Goal: Participate in discussion: Engage in conversation with other users on a specific topic

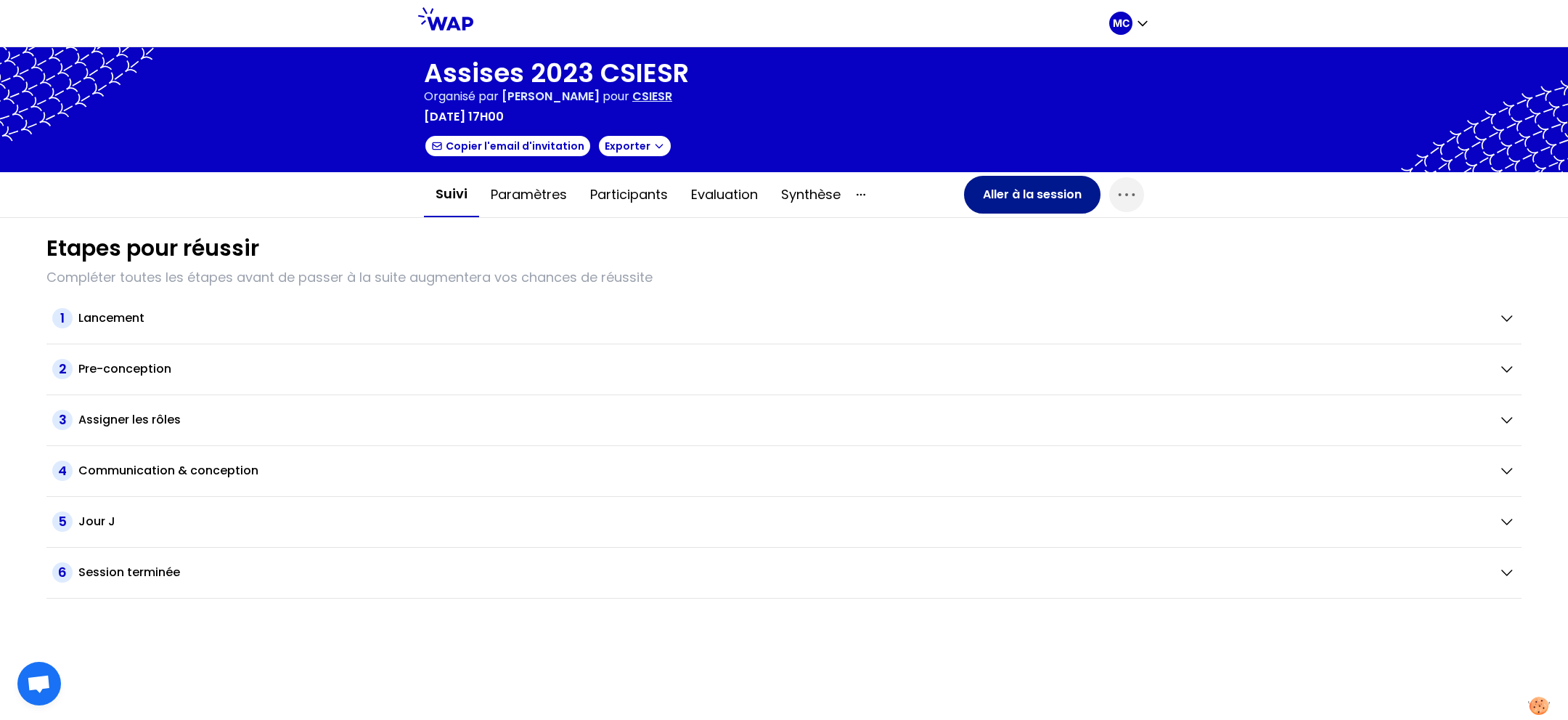
click at [1014, 197] on button "Aller à la session" at bounding box center [1033, 194] width 137 height 38
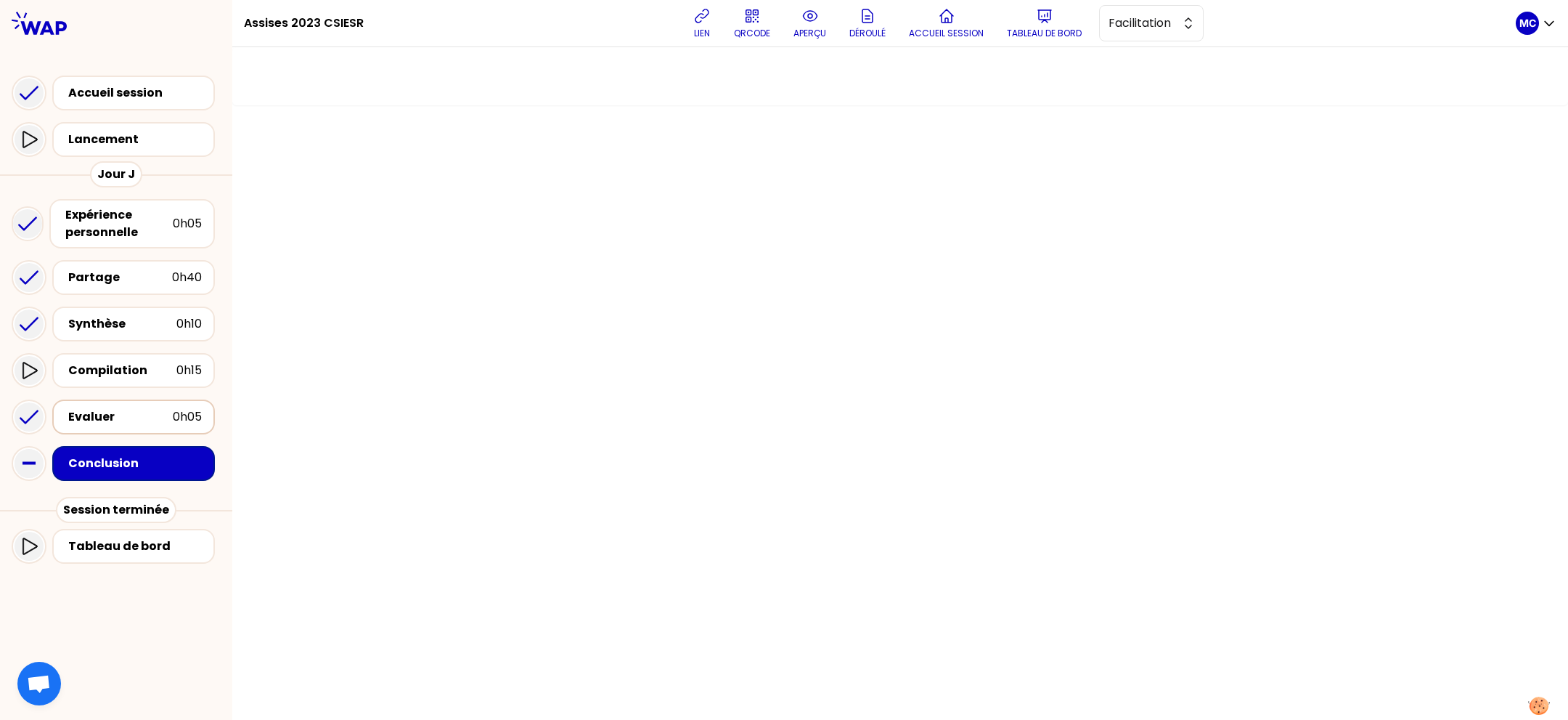
click at [116, 415] on div "Evaluer" at bounding box center [121, 416] width 105 height 17
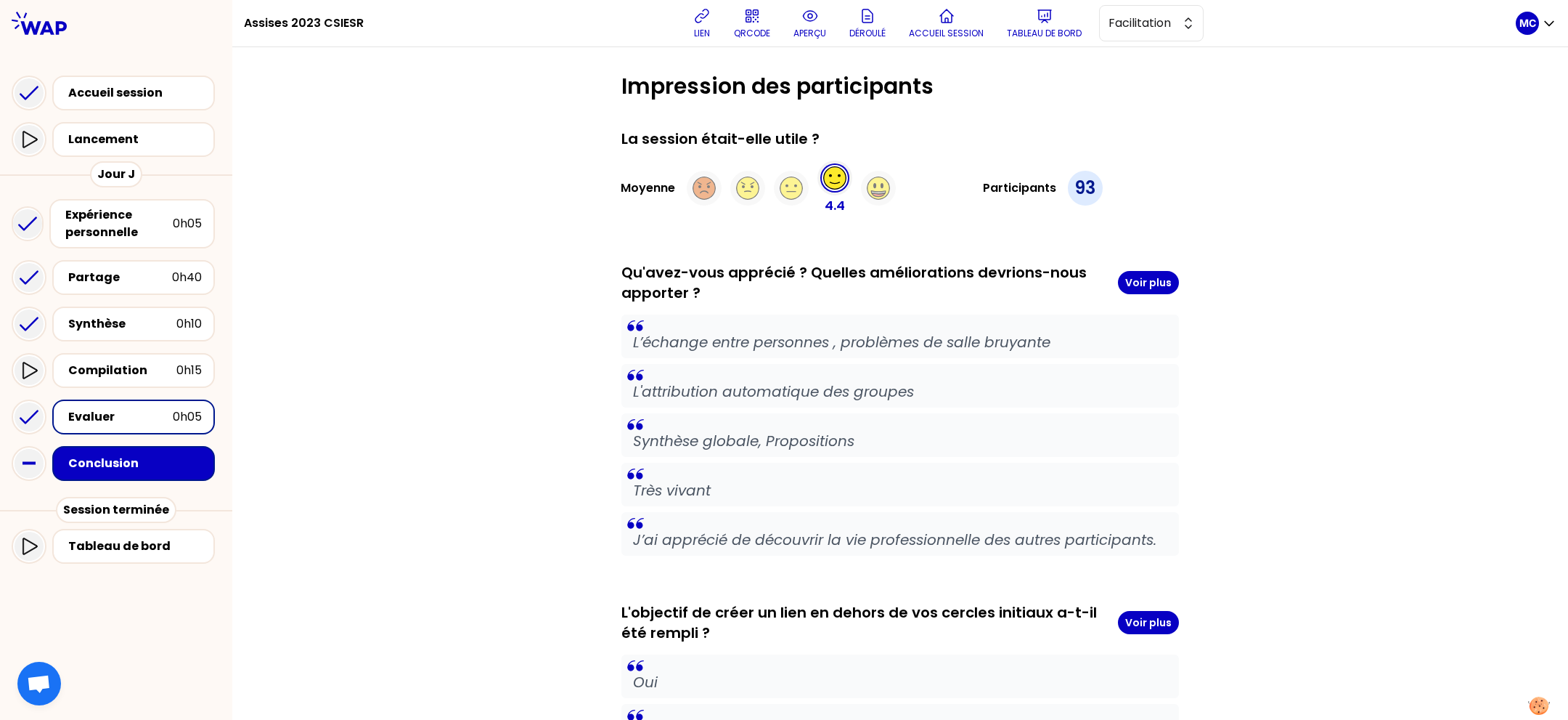
click at [124, 387] on div "Compilation 0h15" at bounding box center [115, 370] width 209 height 46
click at [134, 374] on div "Compilation" at bounding box center [122, 370] width 108 height 17
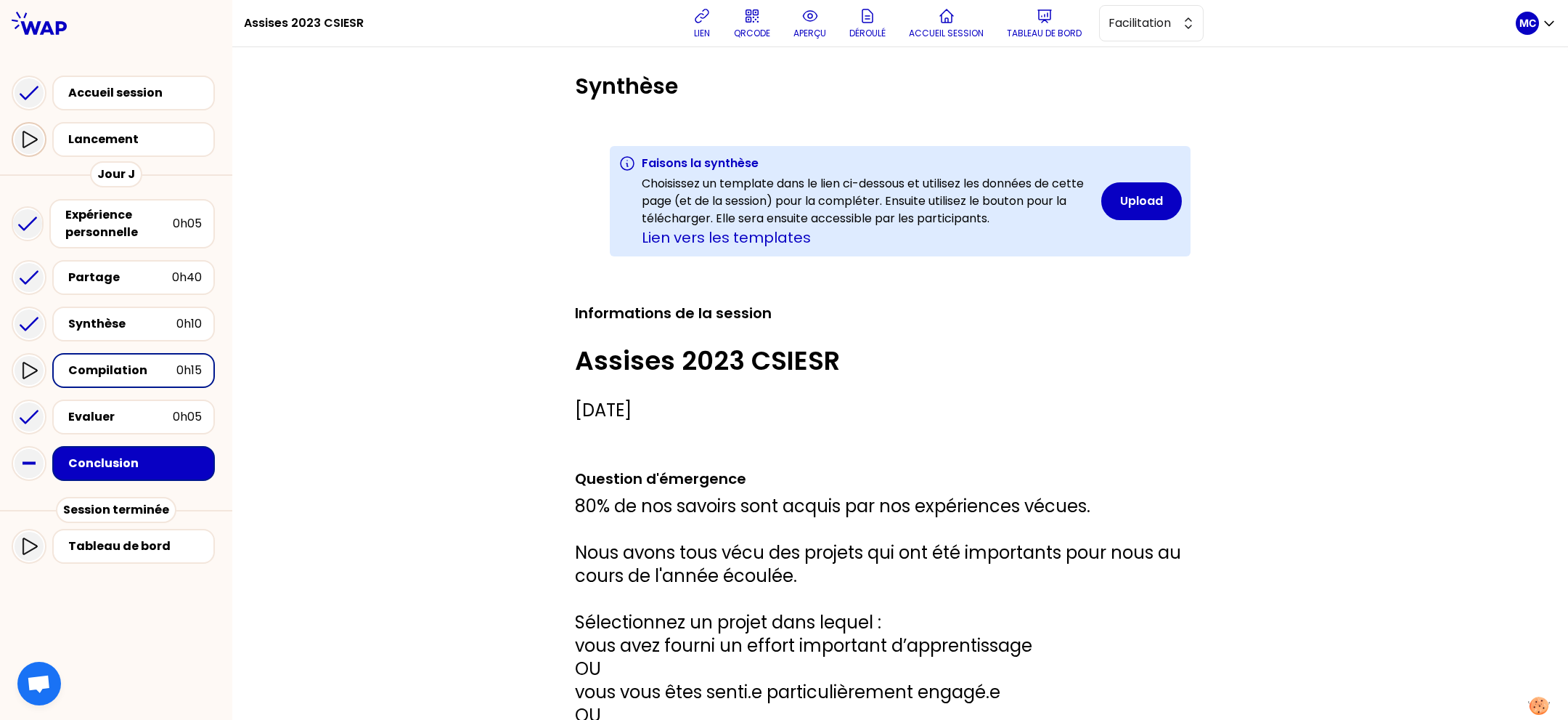
click at [37, 153] on div at bounding box center [29, 140] width 35 height 35
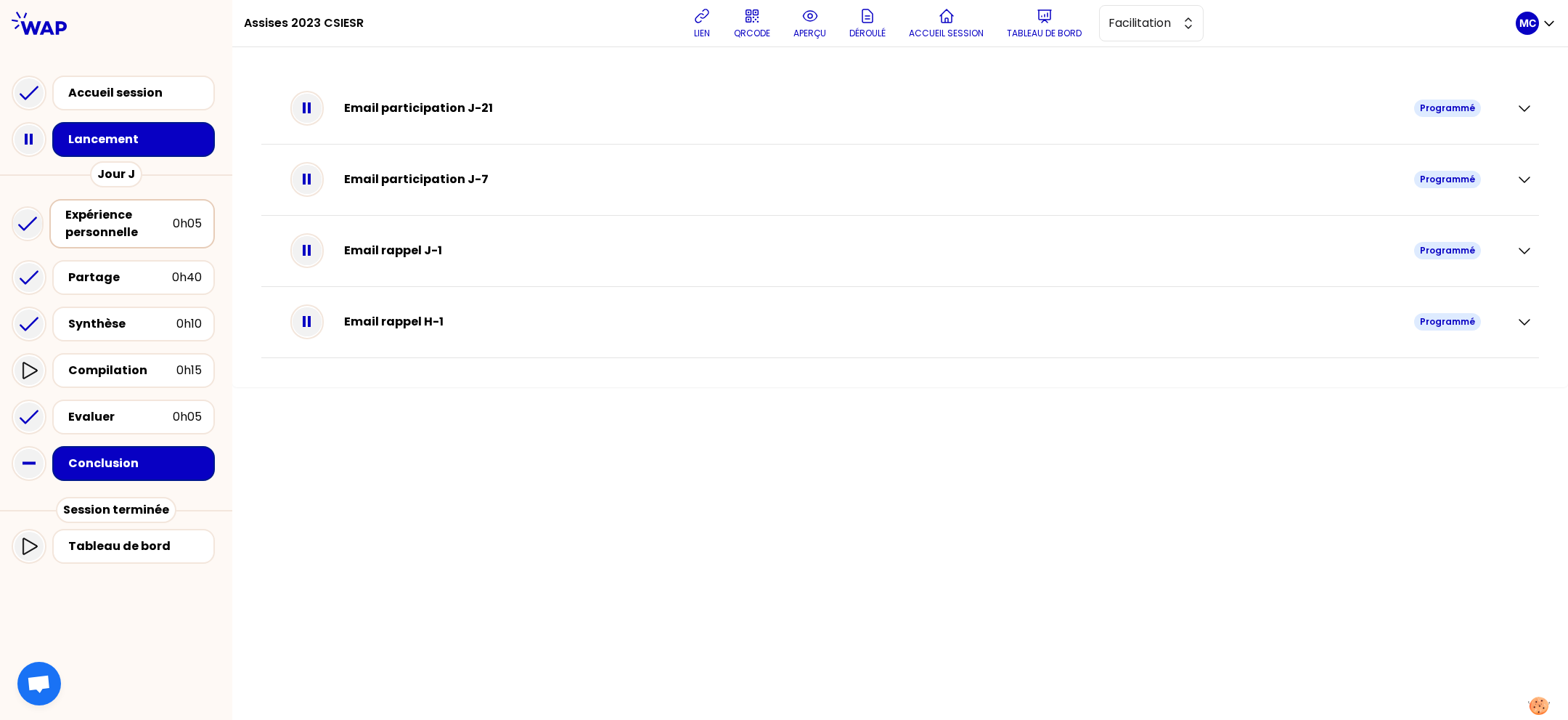
click at [120, 228] on div "Expérience personnelle" at bounding box center [119, 224] width 108 height 35
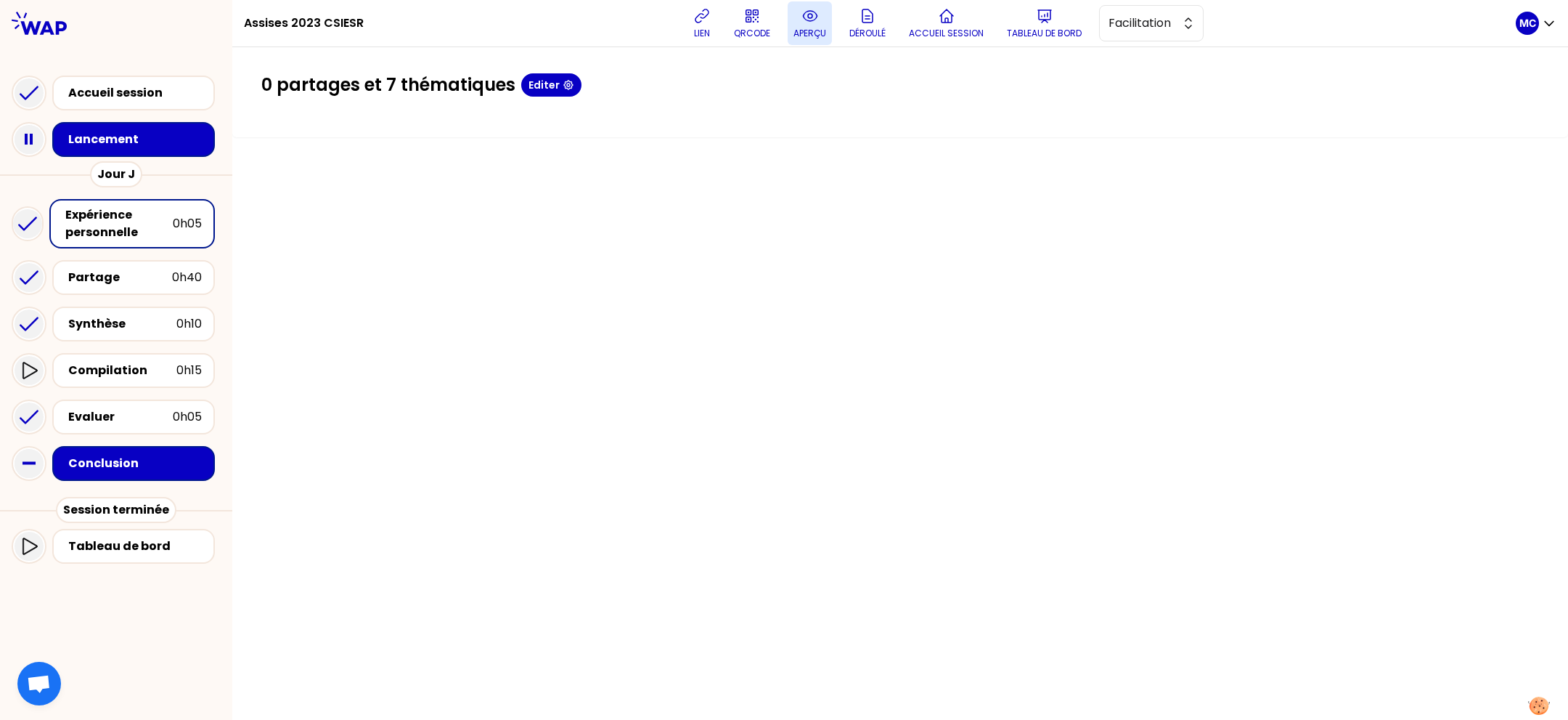
click at [820, 28] on p "aperçu" at bounding box center [809, 33] width 33 height 11
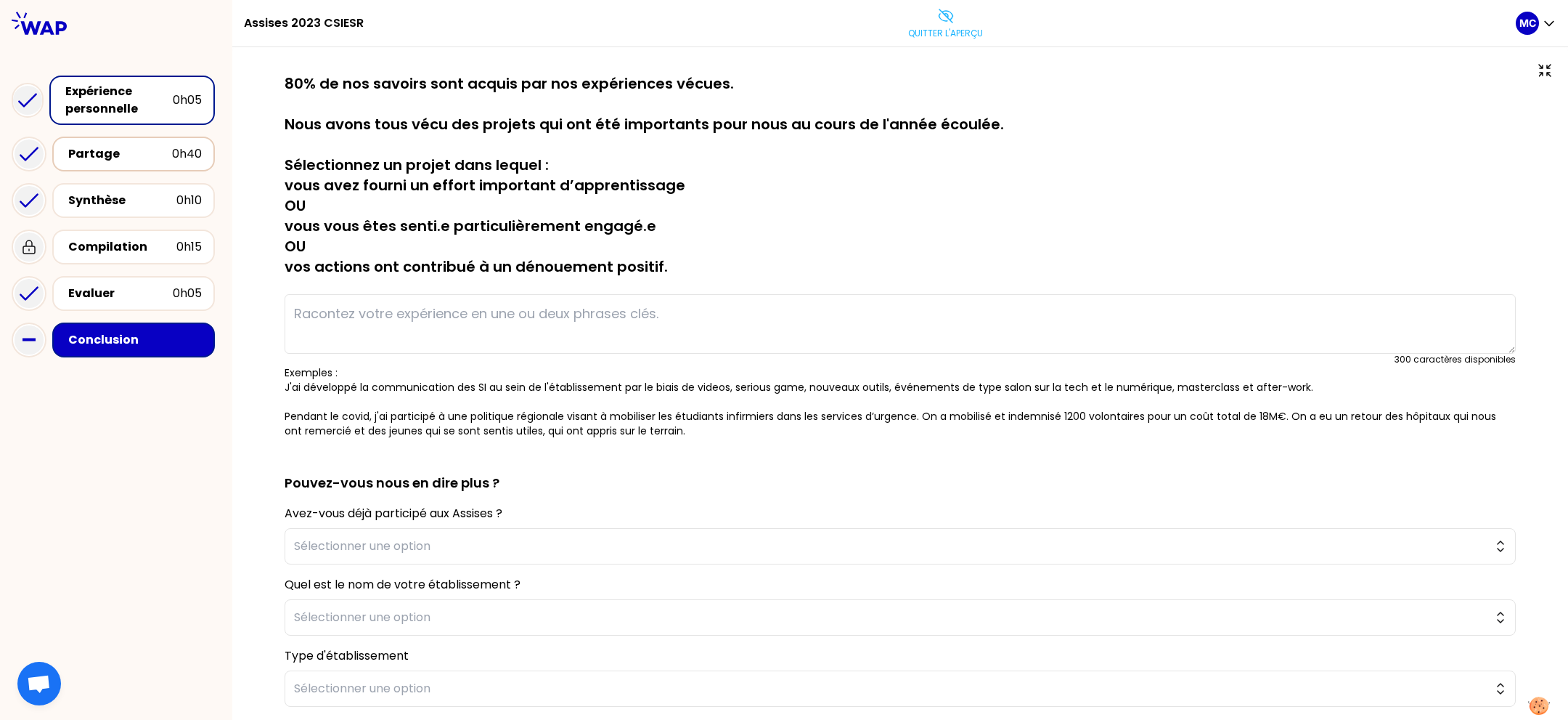
click at [115, 163] on div "Partage 0h40" at bounding box center [134, 154] width 162 height 35
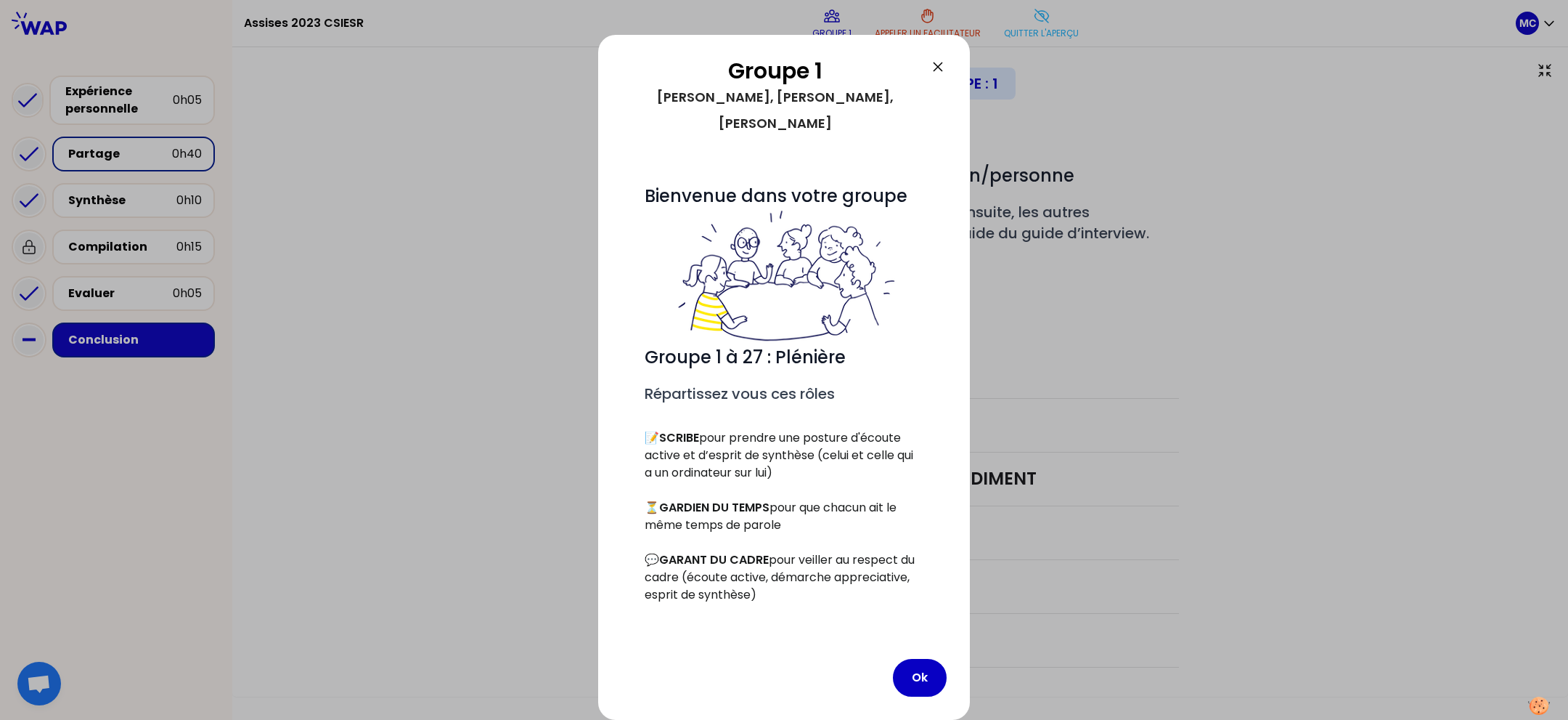
drag, startPoint x: 906, startPoint y: 687, endPoint x: 1025, endPoint y: 124, distance: 575.4
click at [907, 687] on button "Ok" at bounding box center [920, 677] width 54 height 38
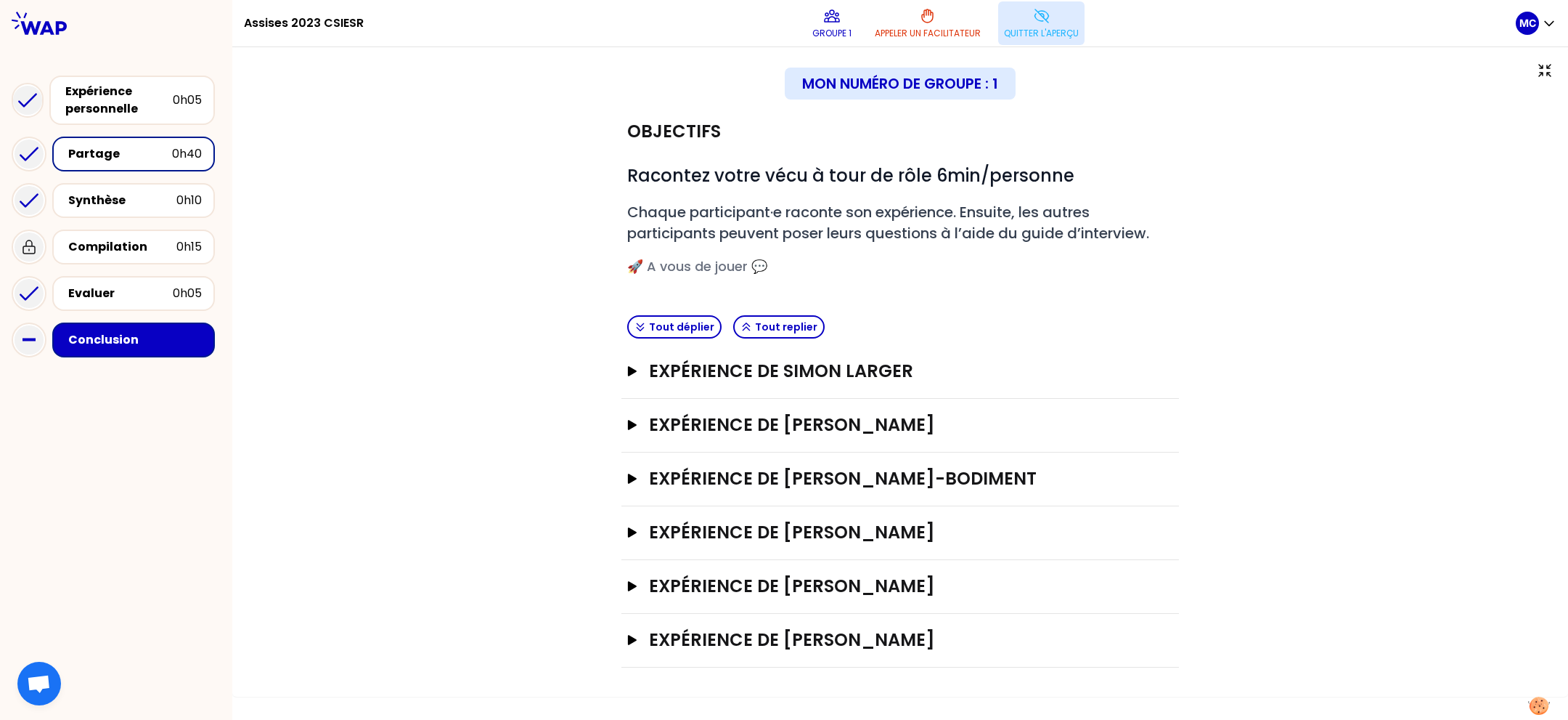
click at [1070, 21] on button "Quitter l'aperçu" at bounding box center [1042, 23] width 87 height 43
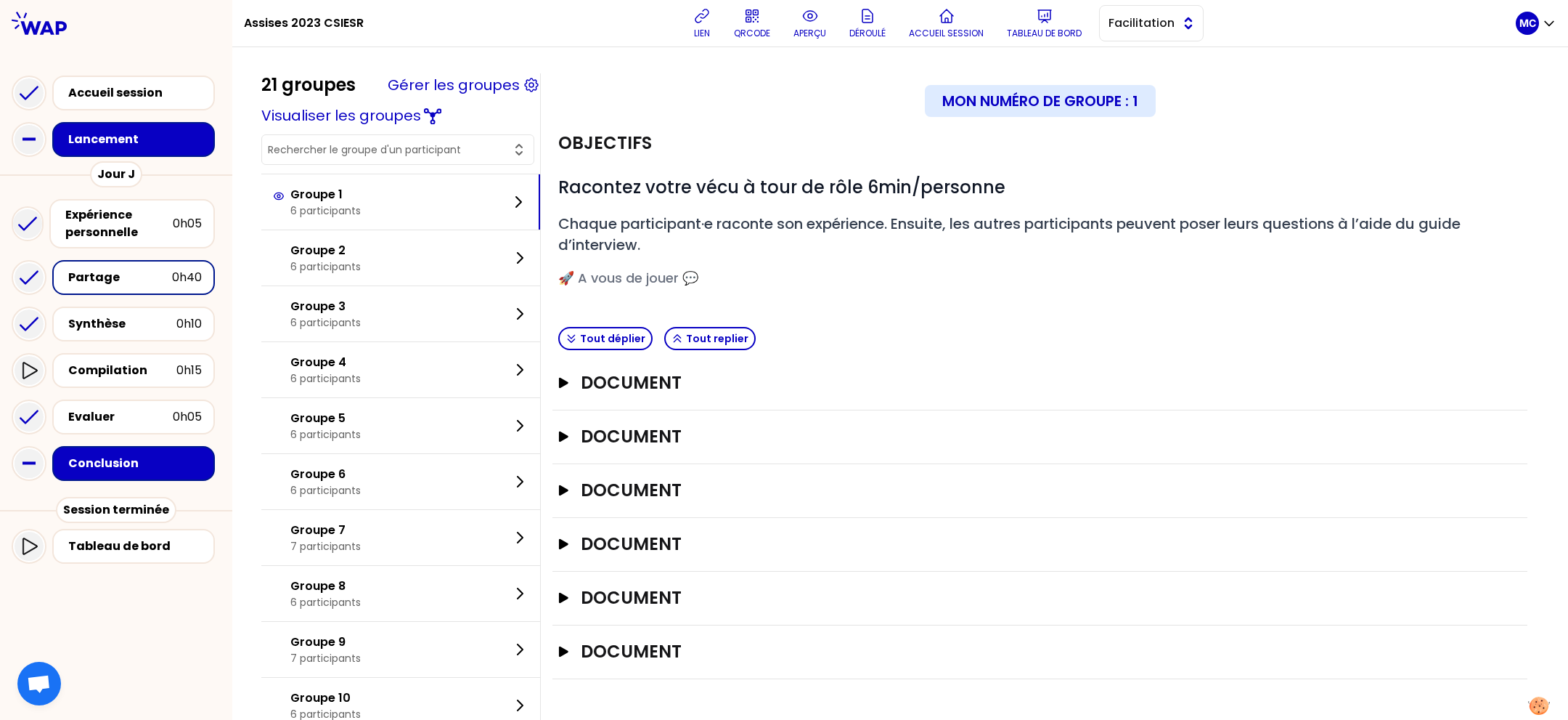
click at [1191, 31] on button "Facilitation" at bounding box center [1152, 24] width 105 height 36
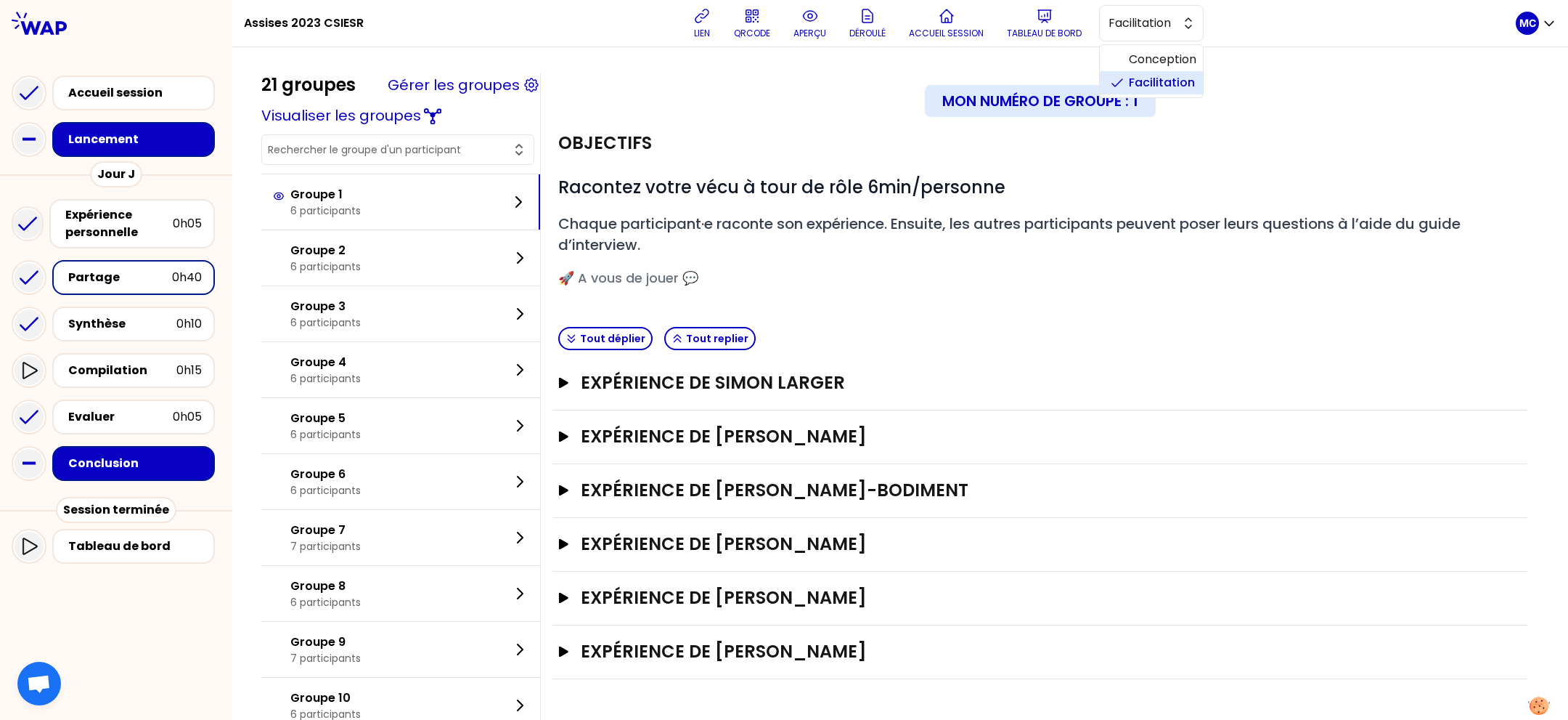
click at [1353, 54] on div "21 groupes Gérer les groupes Visualiser les groupes Groupe 1 6 participants Gro…" at bounding box center [900, 712] width 1336 height 1331
click at [740, 434] on h3 "Expérience de Sylvie Haouy" at bounding box center [1026, 436] width 890 height 24
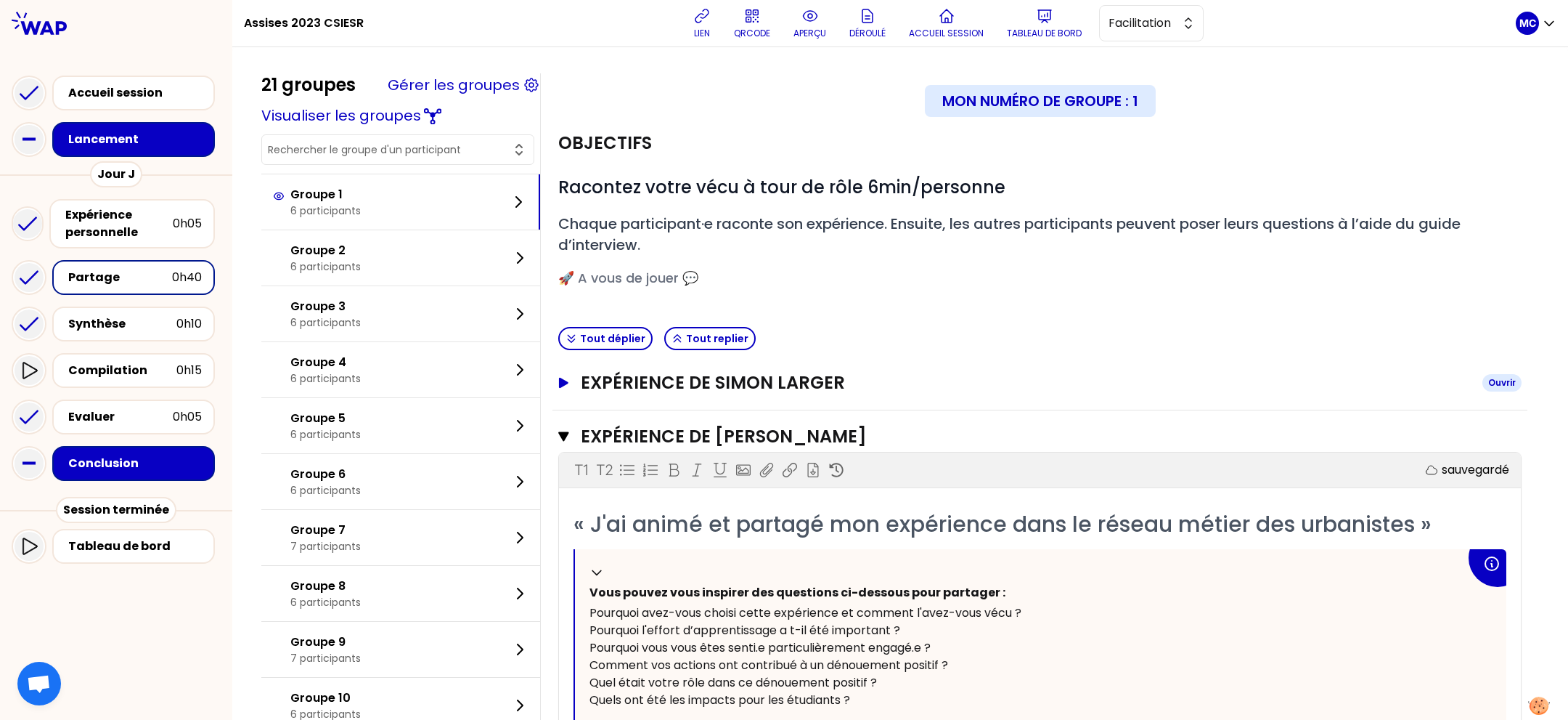
click at [925, 390] on h3 "Expérience de Simon LARGER" at bounding box center [1026, 383] width 890 height 24
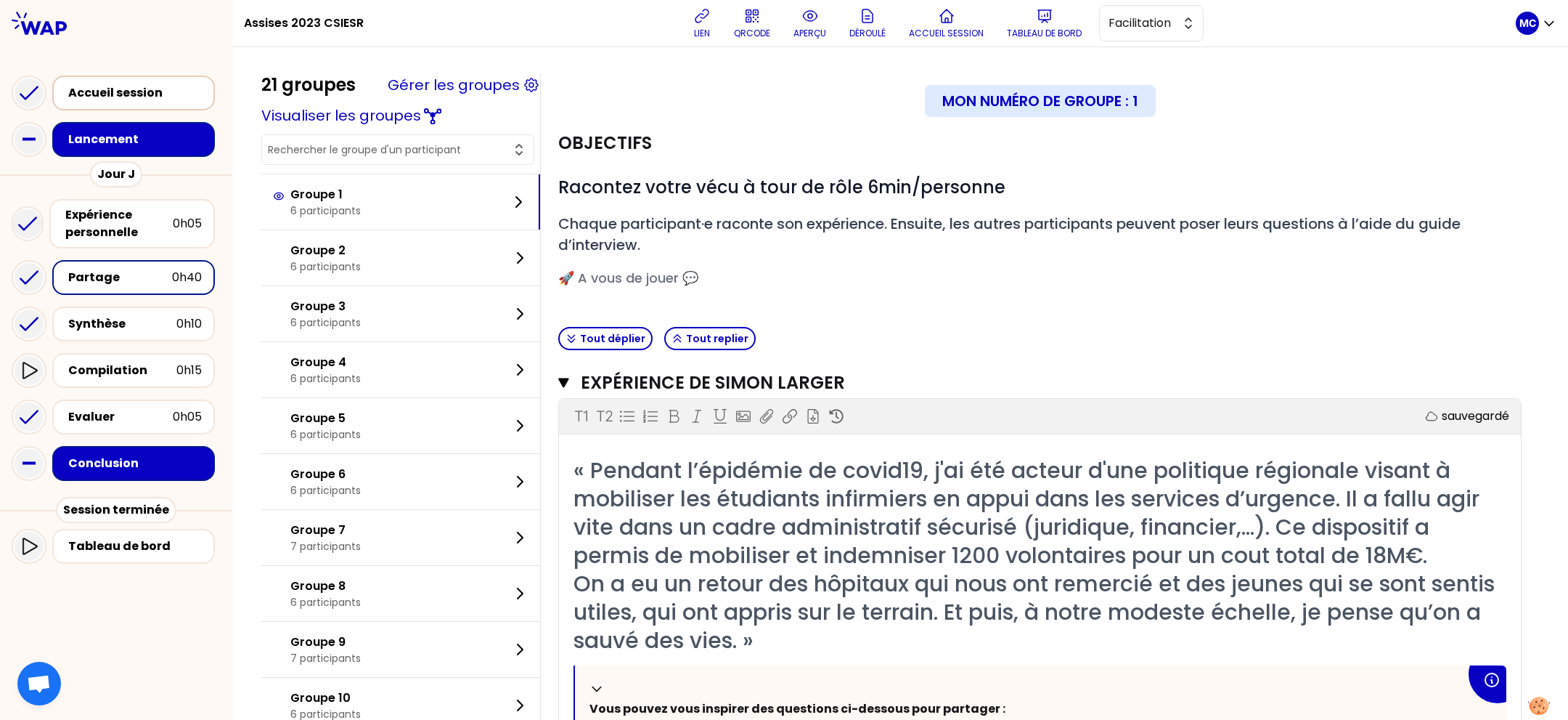
click at [73, 81] on div "Accueil session" at bounding box center [134, 93] width 162 height 35
click at [101, 230] on div "Expérience personnelle" at bounding box center [119, 224] width 108 height 35
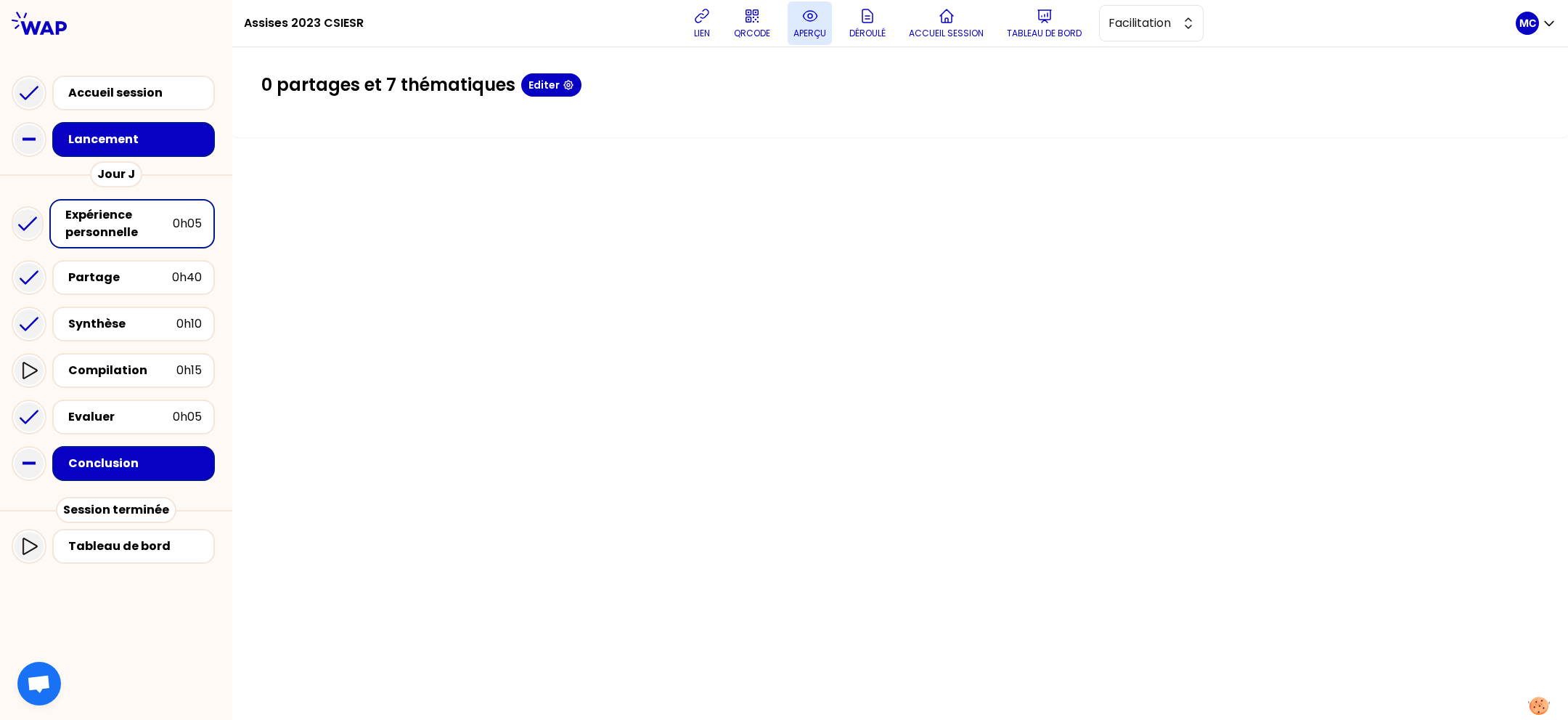
click at [801, 29] on p "aperçu" at bounding box center [809, 33] width 33 height 11
